Goal: Information Seeking & Learning: Learn about a topic

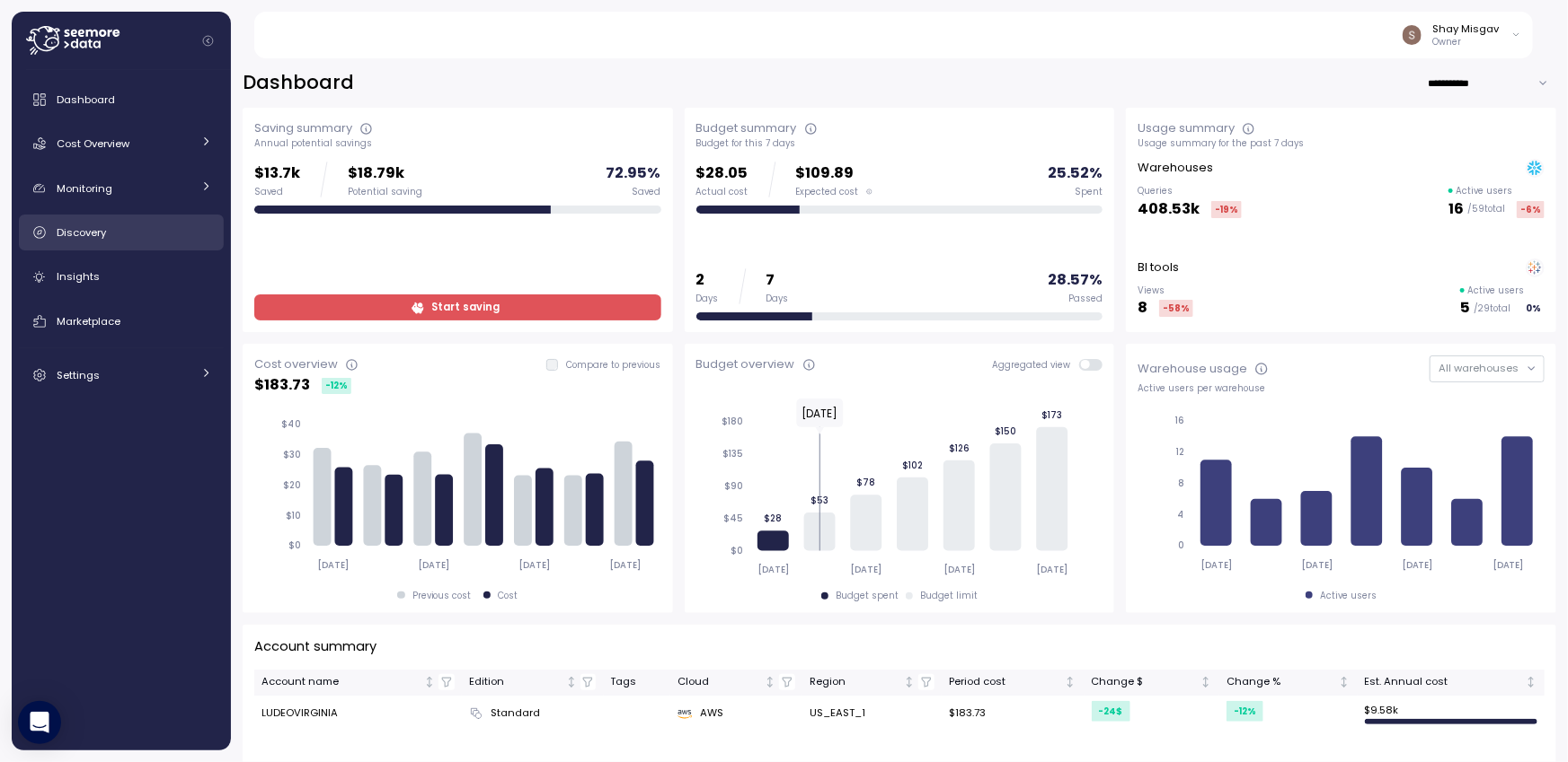
click at [104, 240] on div "Discovery" at bounding box center [135, 233] width 155 height 18
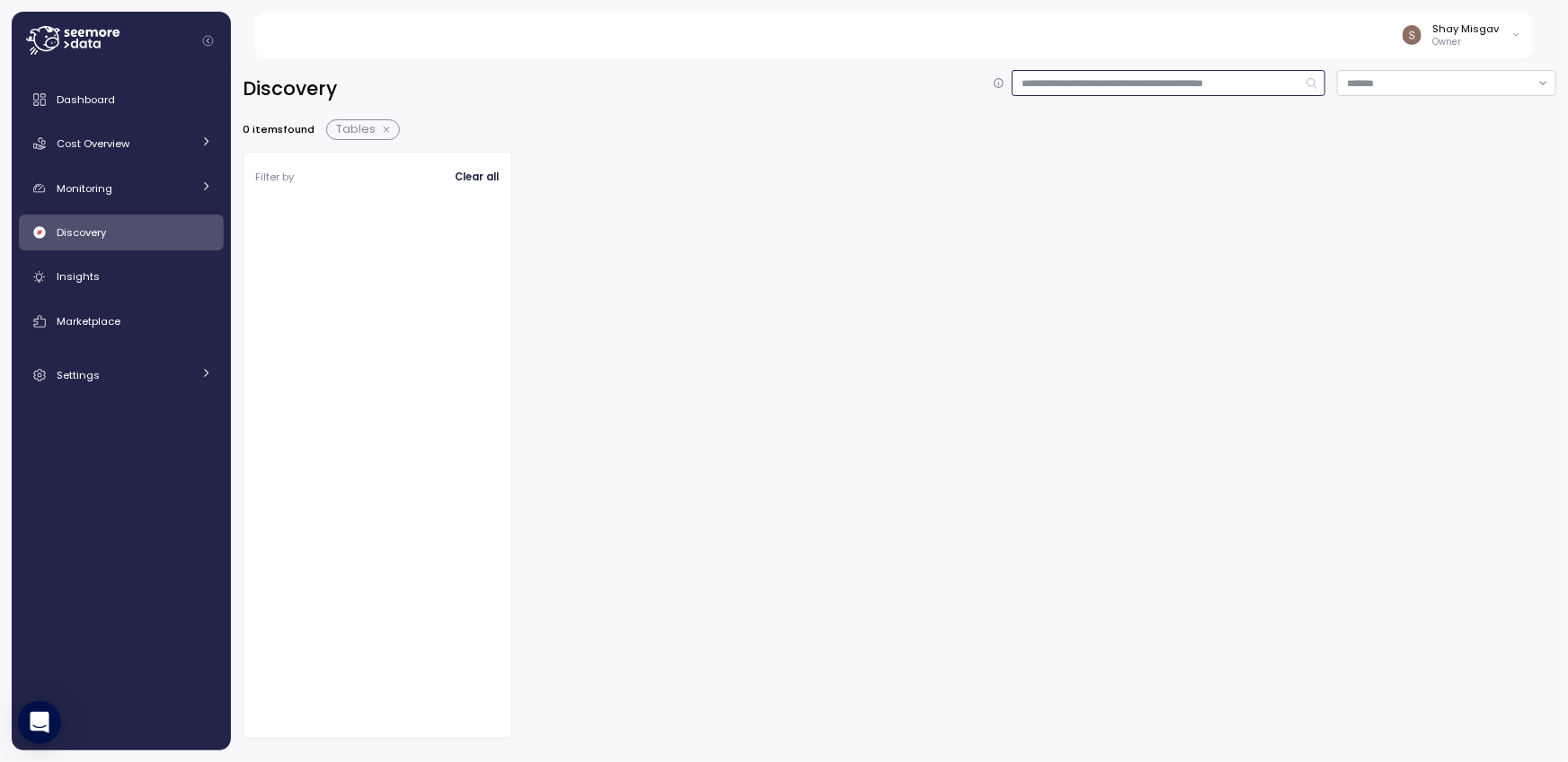
click at [1088, 85] on input at bounding box center [1168, 83] width 313 height 26
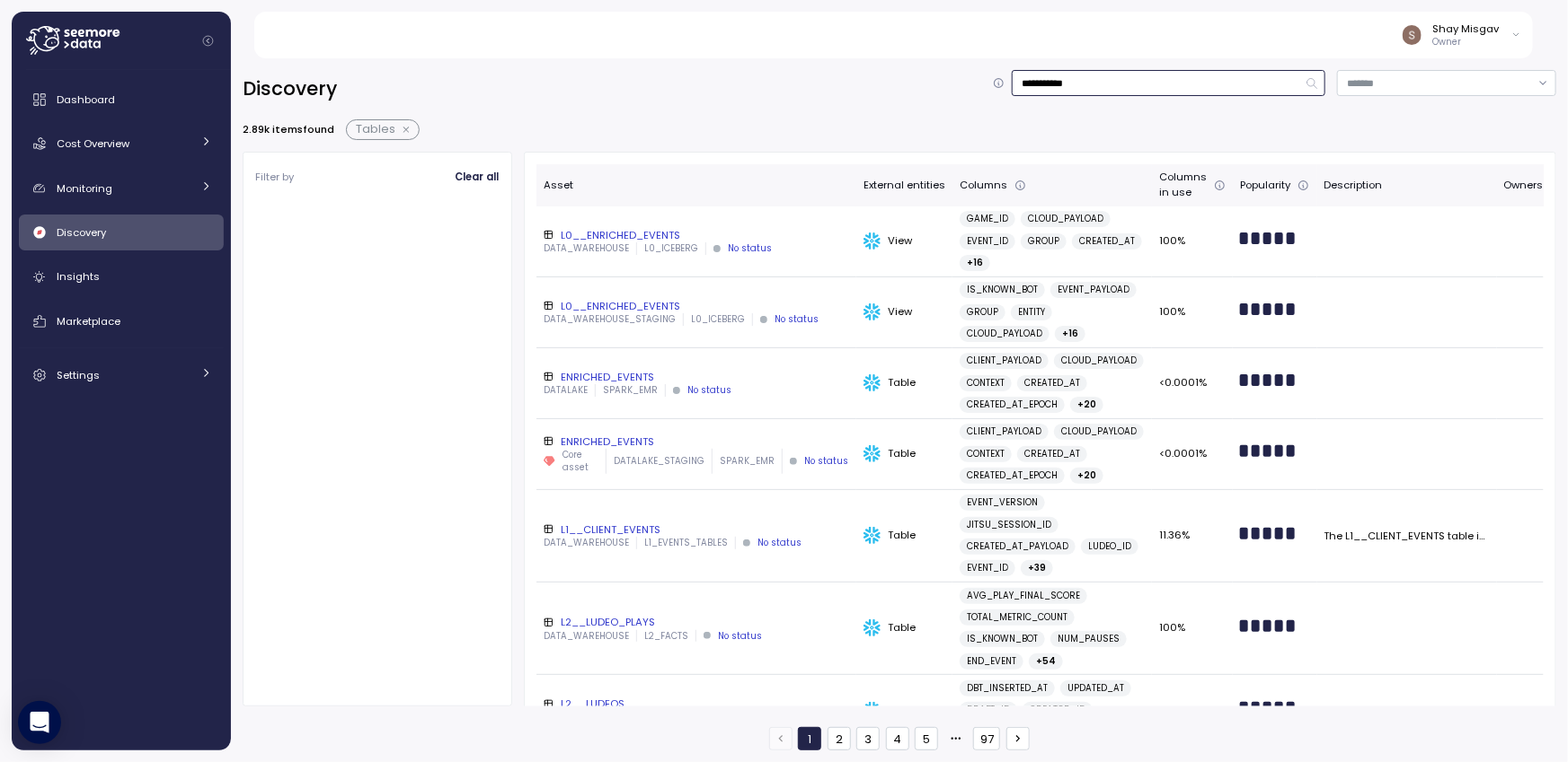
type input "**********"
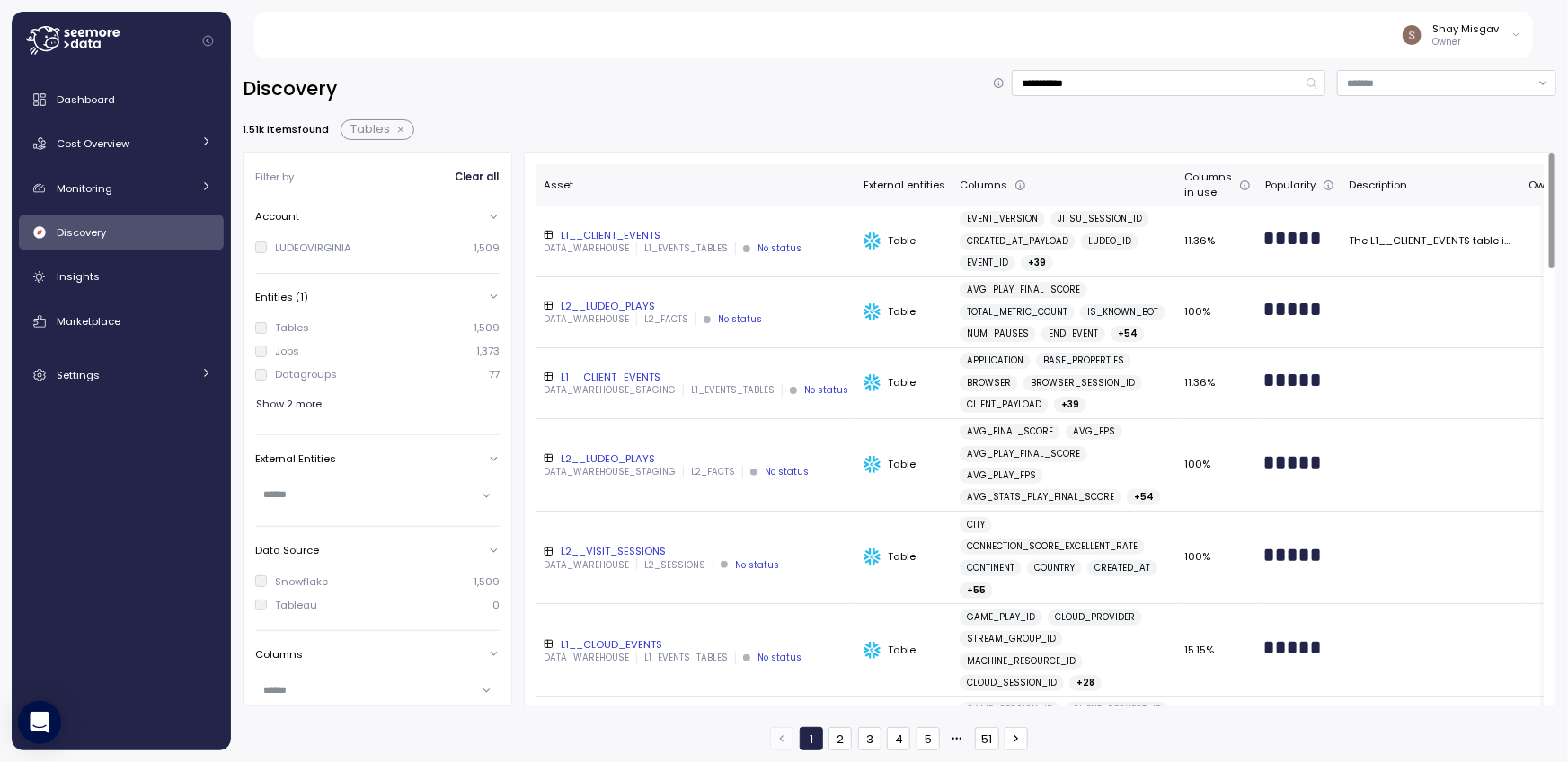
click at [613, 313] on div "L2__LUDEO_PLAYS" at bounding box center [696, 306] width 305 height 14
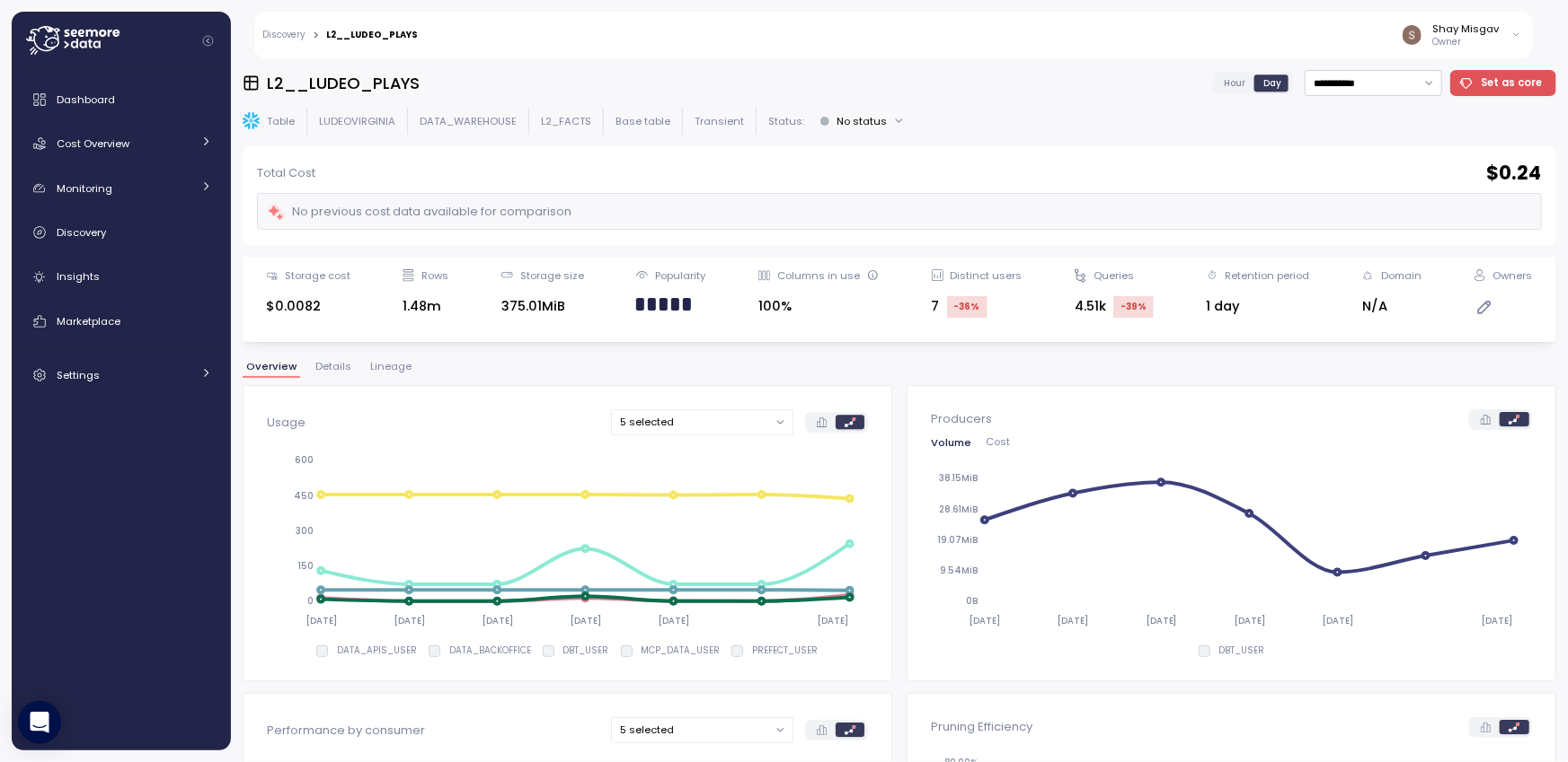
click at [381, 371] on span "Lineage" at bounding box center [391, 367] width 42 height 10
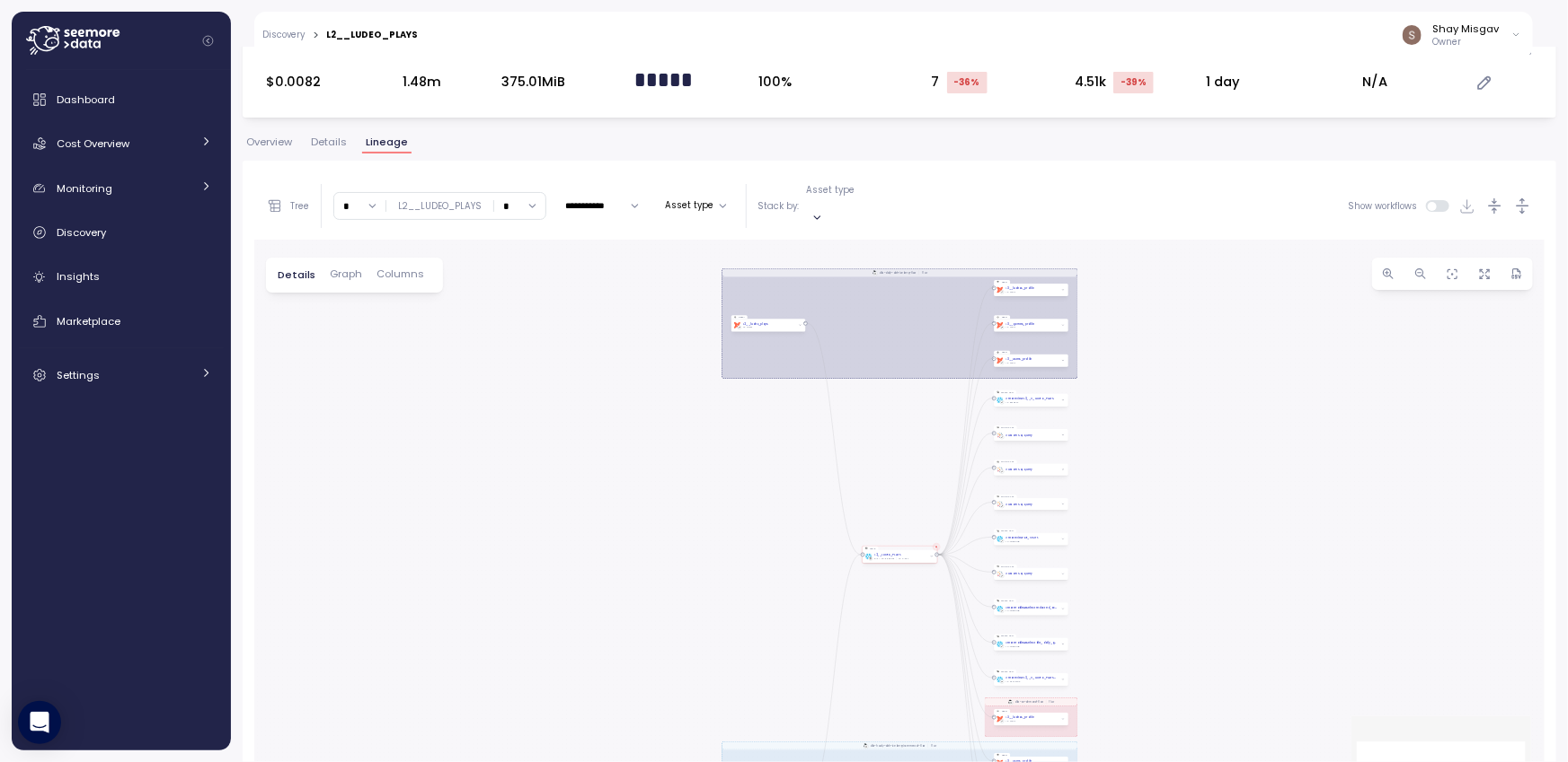
scroll to position [242, 0]
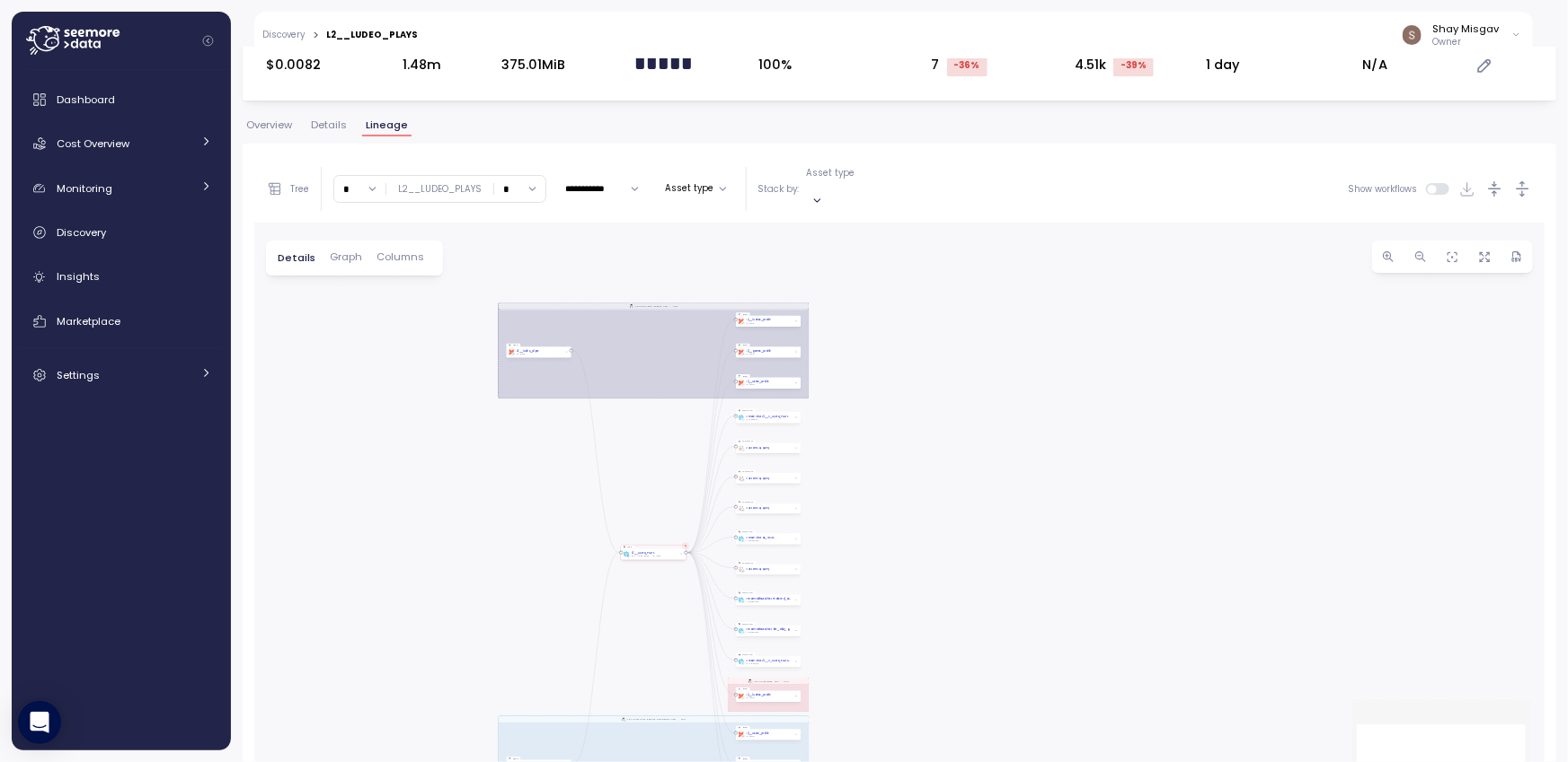
drag, startPoint x: 824, startPoint y: 451, endPoint x: 878, endPoint y: 488, distance: 65.5
click at [878, 488] on div "dbt-daily-dwh-iceberg-flow Flow dbt-hourly-dwh-iceberg-incremental-flow Flow db…" at bounding box center [899, 535] width 1290 height 625
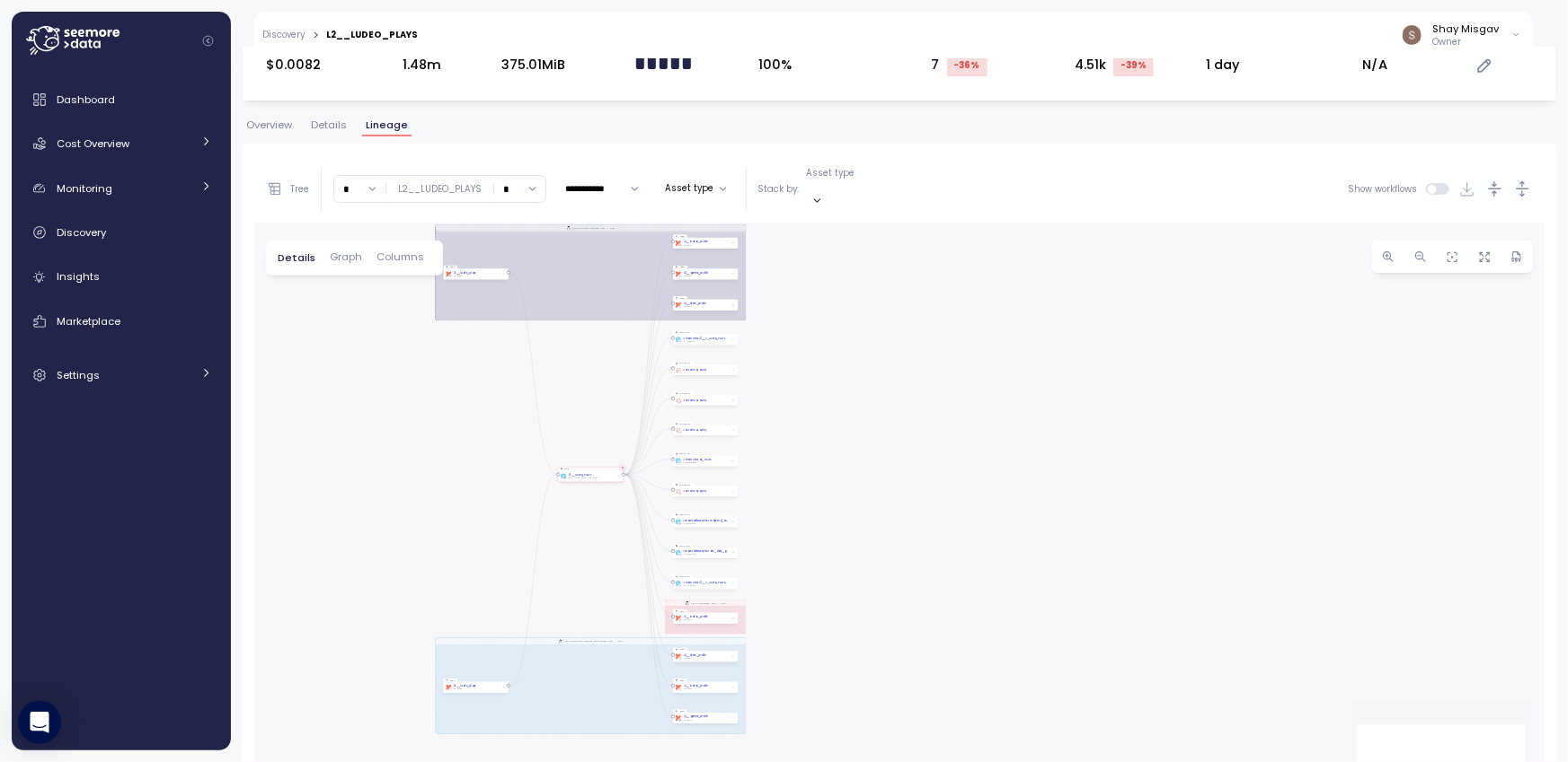
drag, startPoint x: 878, startPoint y: 488, endPoint x: 815, endPoint y: 412, distance: 98.7
click at [815, 411] on div "dbt-daily-dwh-iceberg-flow Flow dbt-hourly-dwh-iceberg-incremental-flow Flow db…" at bounding box center [899, 535] width 1290 height 625
click at [118, 280] on div "Insights" at bounding box center [135, 276] width 155 height 18
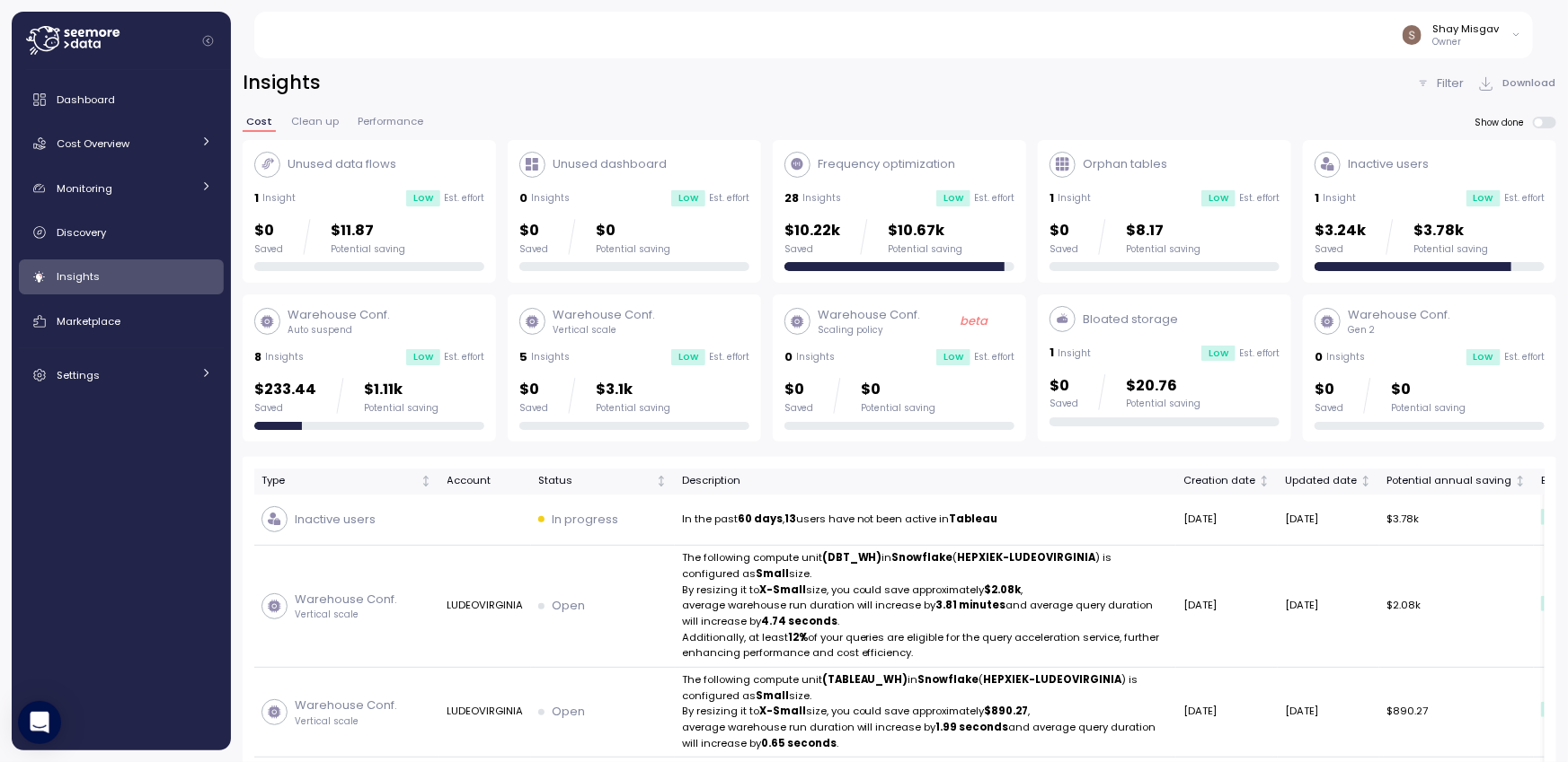
click at [845, 63] on div "Insights Filter Download Cost Clean up Performance Show done Unused data flows …" at bounding box center [900, 404] width 1337 height 716
